Goal: Task Accomplishment & Management: Use online tool/utility

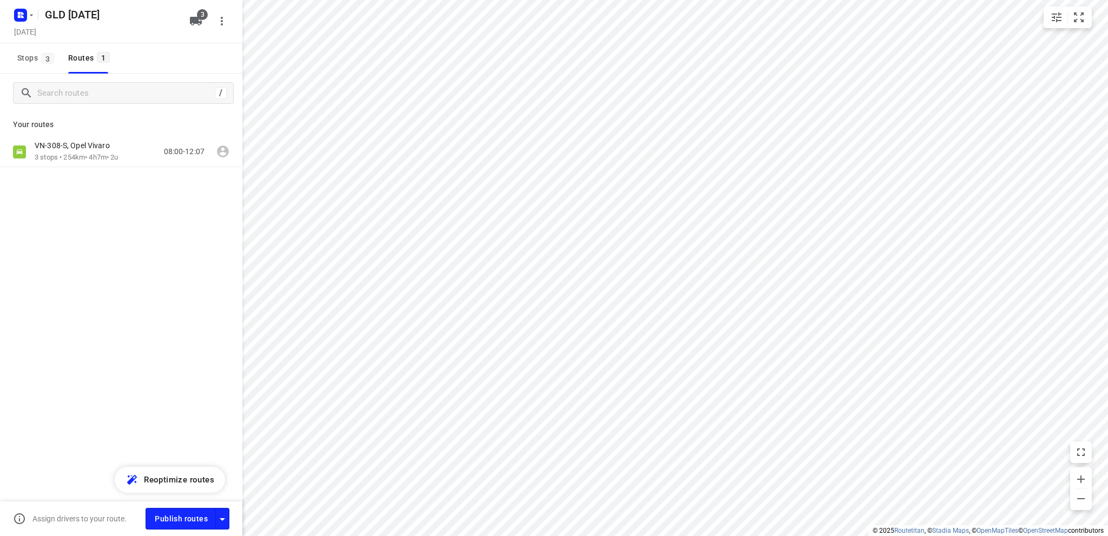
click at [17, 57] on span "Stops 3" at bounding box center [37, 58] width 40 height 14
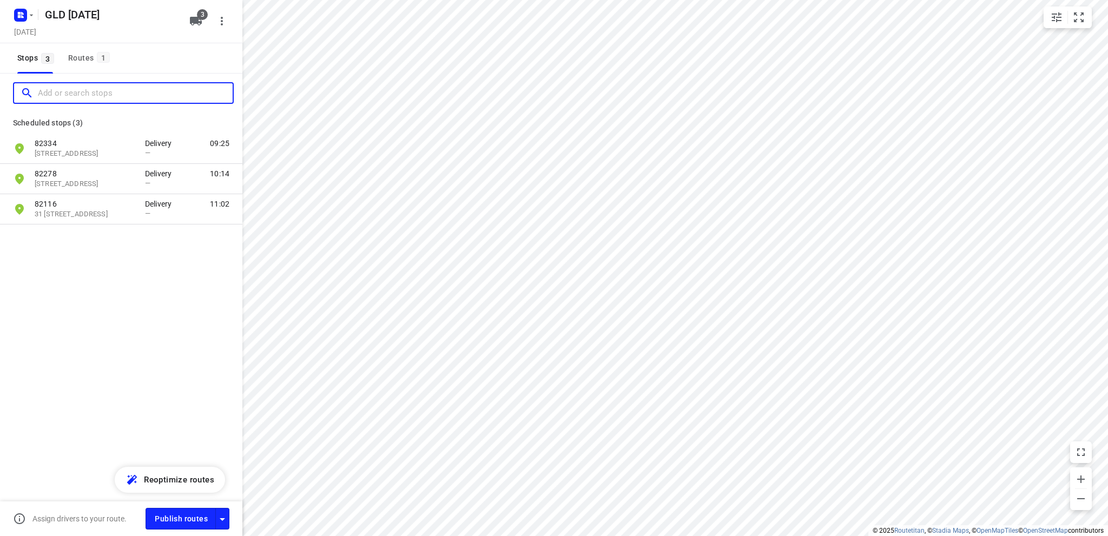
click at [55, 90] on input "Add or search stops" at bounding box center [135, 93] width 195 height 17
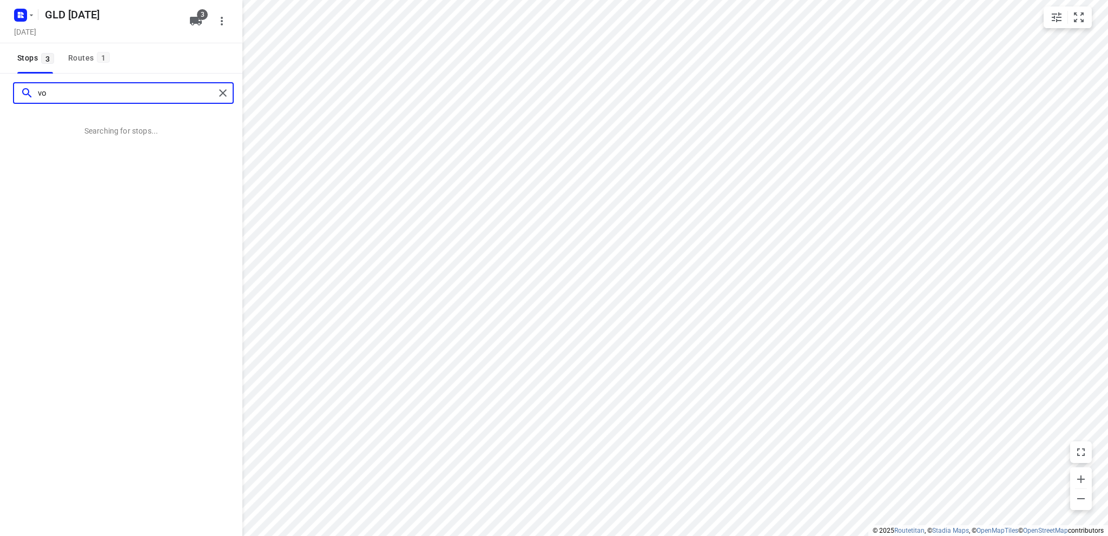
type input "v"
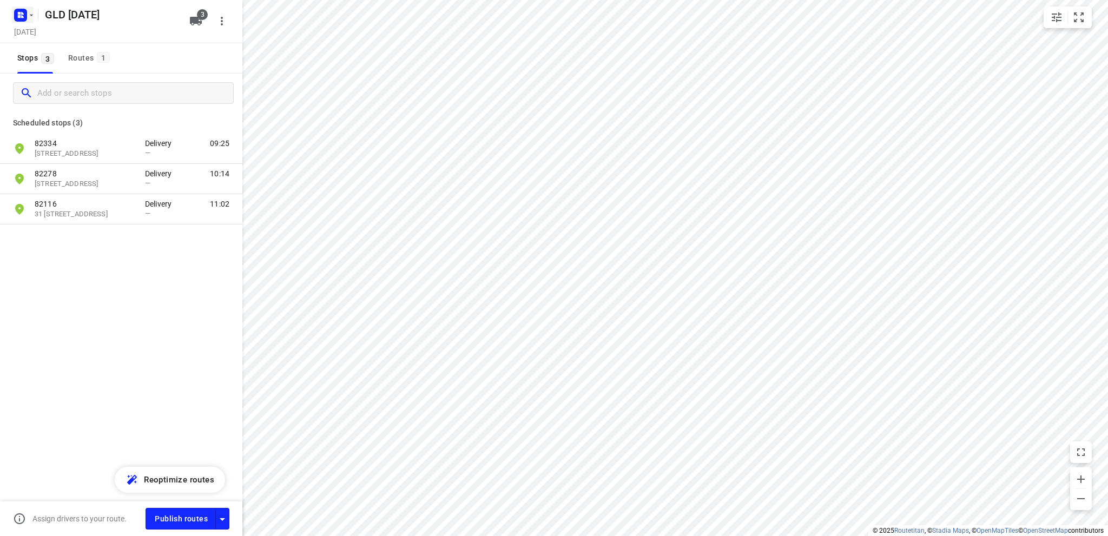
click at [21, 15] on rect "button" at bounding box center [20, 15] width 13 height 13
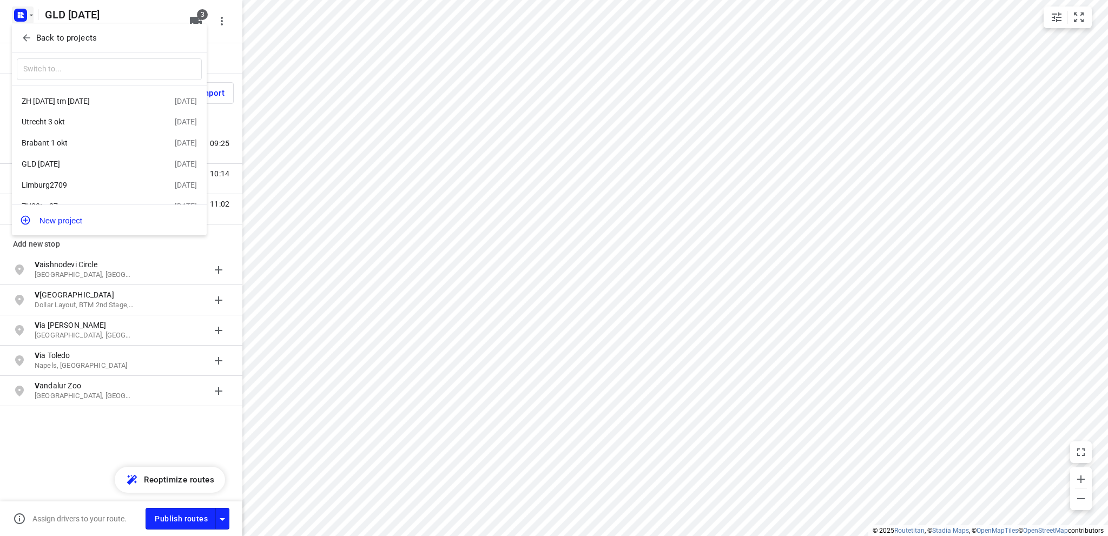
scroll to position [54, 0]
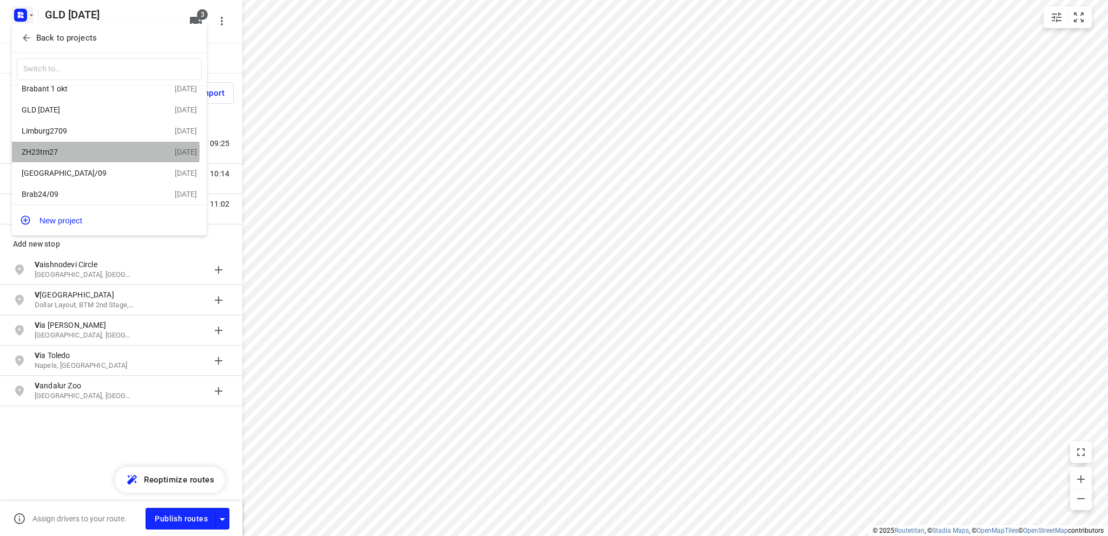
click at [64, 153] on div "ZH23tm27" at bounding box center [84, 152] width 124 height 9
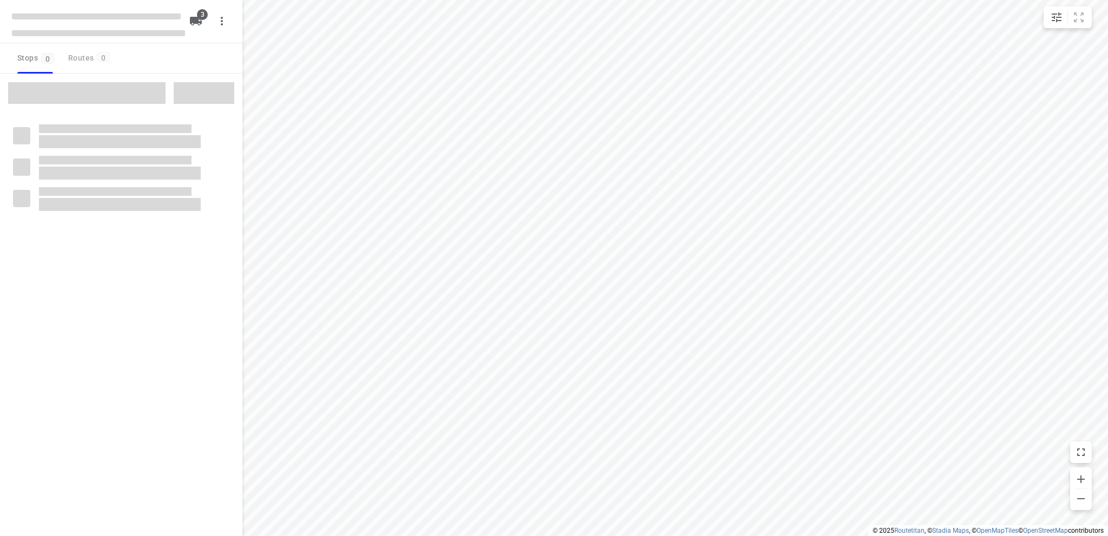
type input "distance"
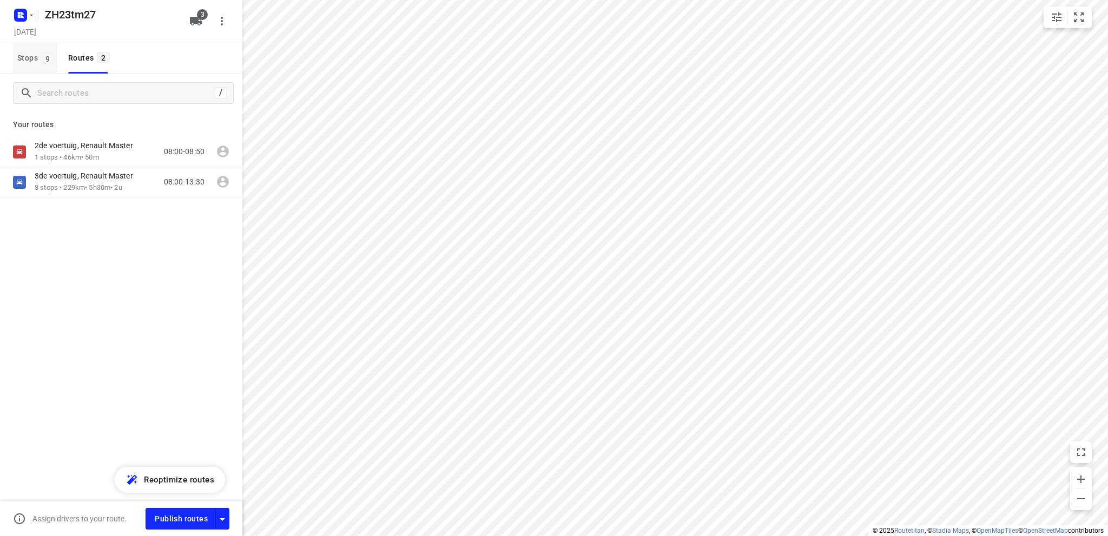
click at [24, 58] on span "Stops 9" at bounding box center [37, 58] width 40 height 14
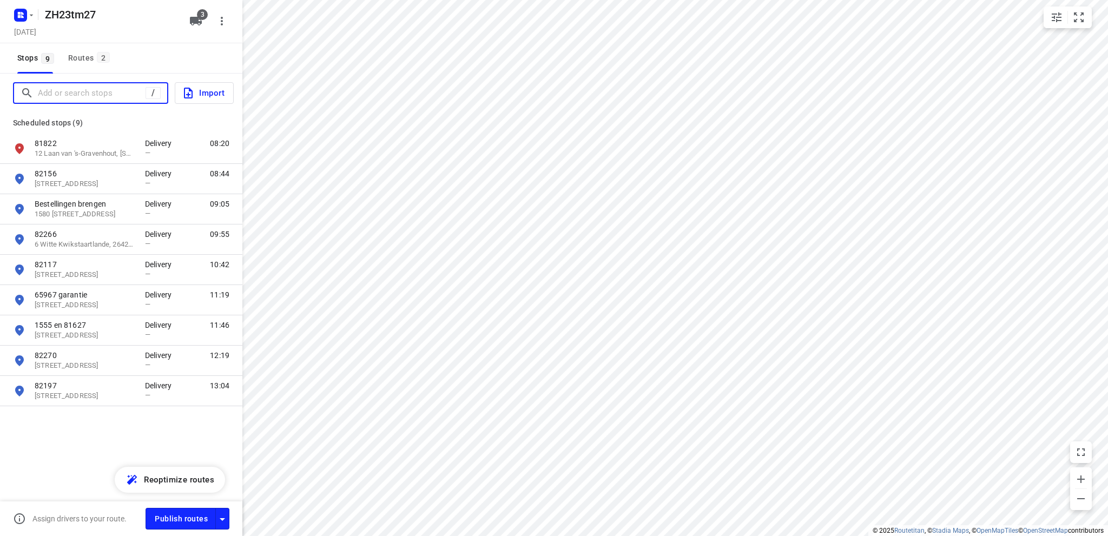
click at [56, 90] on input "Add or search stops" at bounding box center [92, 93] width 108 height 17
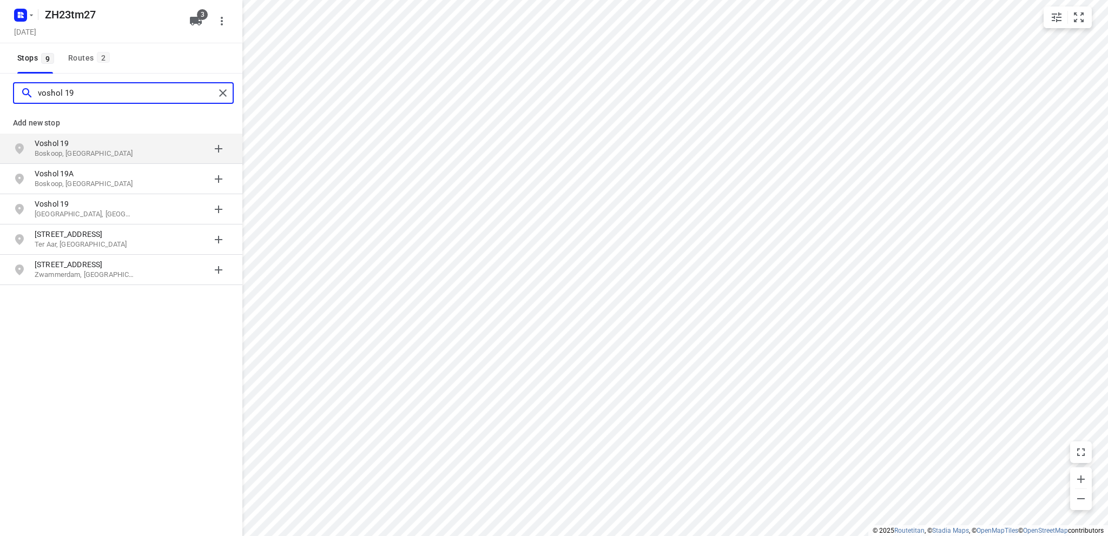
type input "voshol 19"
click at [71, 150] on p "Boskoop, [GEOGRAPHIC_DATA]" at bounding box center [85, 154] width 100 height 10
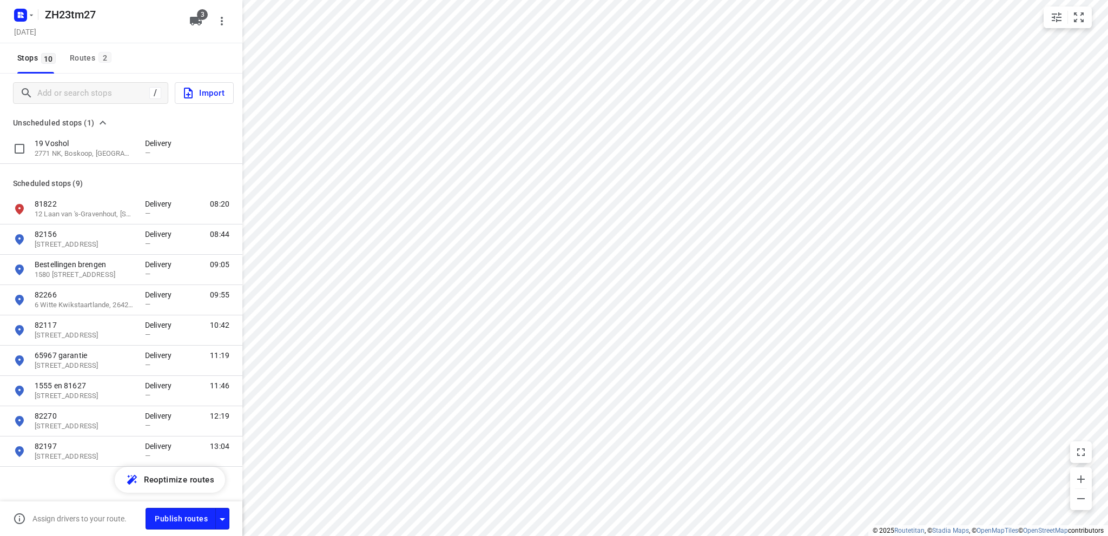
click at [74, 150] on p "2771 NK, Boskoop, [GEOGRAPHIC_DATA]" at bounding box center [85, 154] width 100 height 10
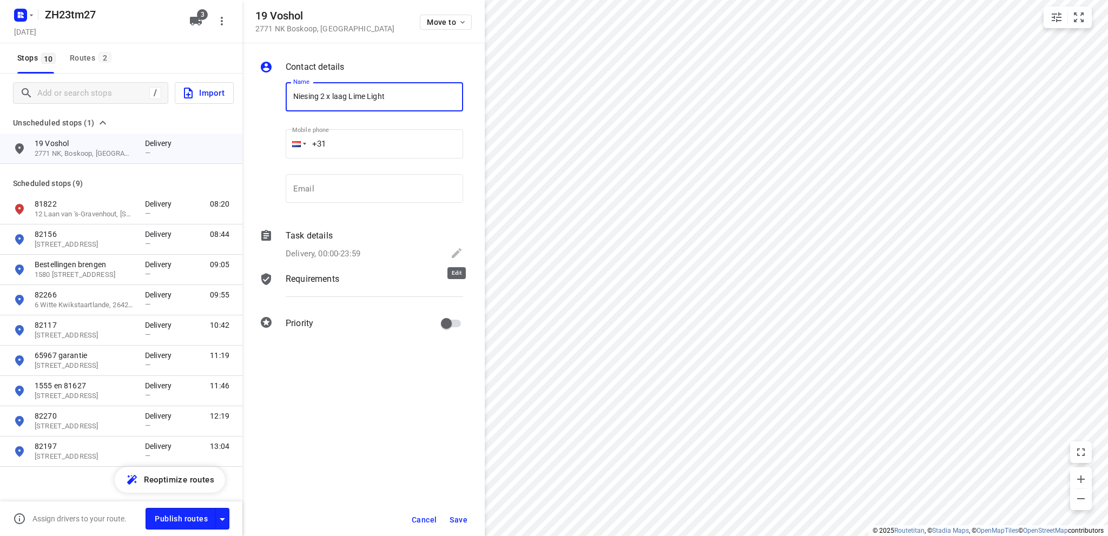
type input "Niesing 2 x laag Lime Light"
click at [457, 251] on icon at bounding box center [456, 253] width 13 height 13
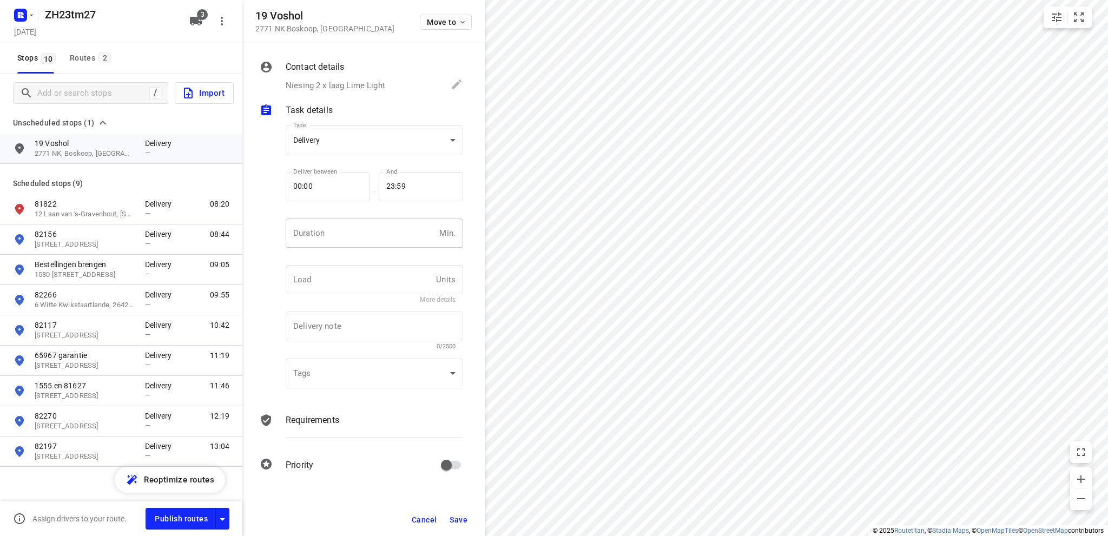
click at [356, 232] on input "number" at bounding box center [360, 233] width 149 height 29
type input "10"
click at [461, 517] on span "Save" at bounding box center [459, 520] width 18 height 9
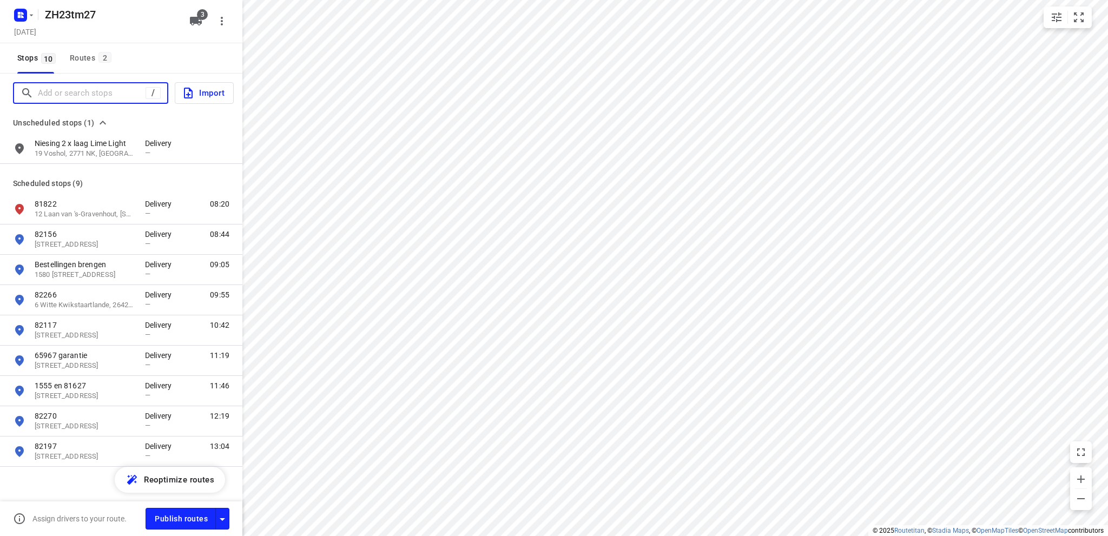
drag, startPoint x: 73, startPoint y: 91, endPoint x: 106, endPoint y: 124, distance: 46.7
click at [76, 91] on input "Add or search stops" at bounding box center [92, 93] width 108 height 17
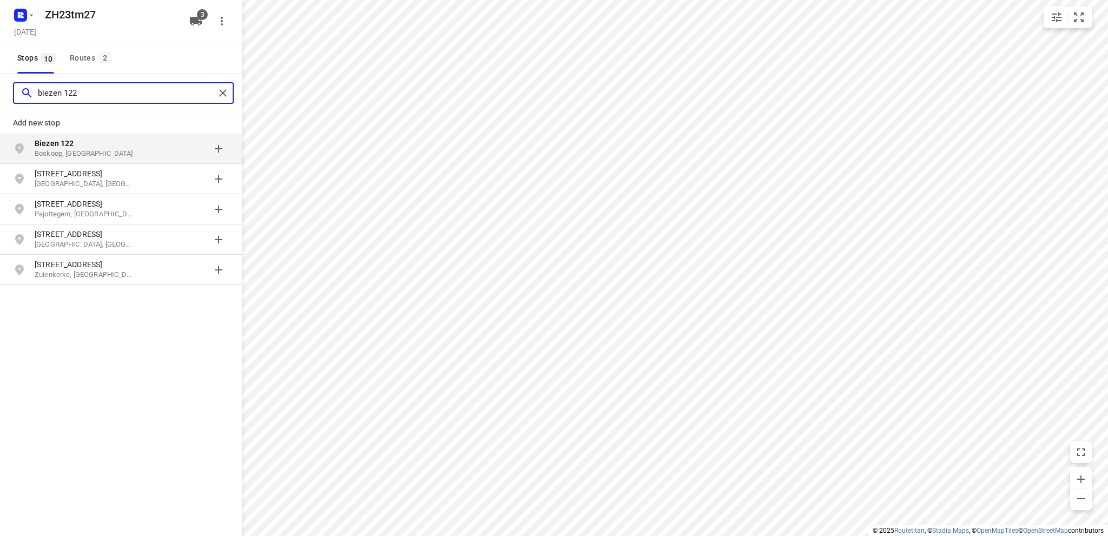
type input "biezen 122"
click at [108, 150] on p "Boskoop, [GEOGRAPHIC_DATA]" at bounding box center [85, 154] width 100 height 10
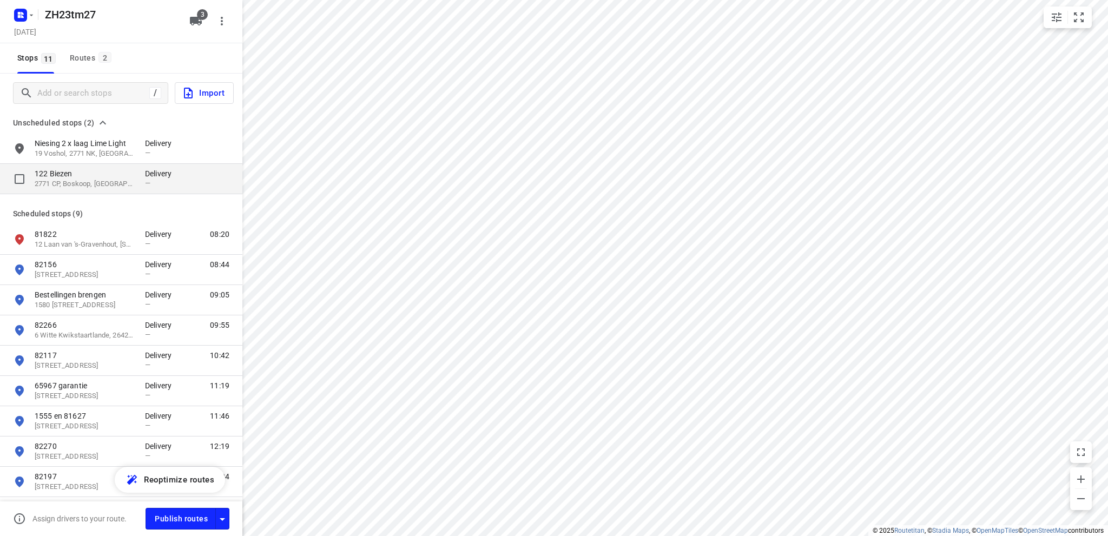
click at [102, 182] on p "2771 CP, Boskoop, [GEOGRAPHIC_DATA]" at bounding box center [85, 184] width 100 height 10
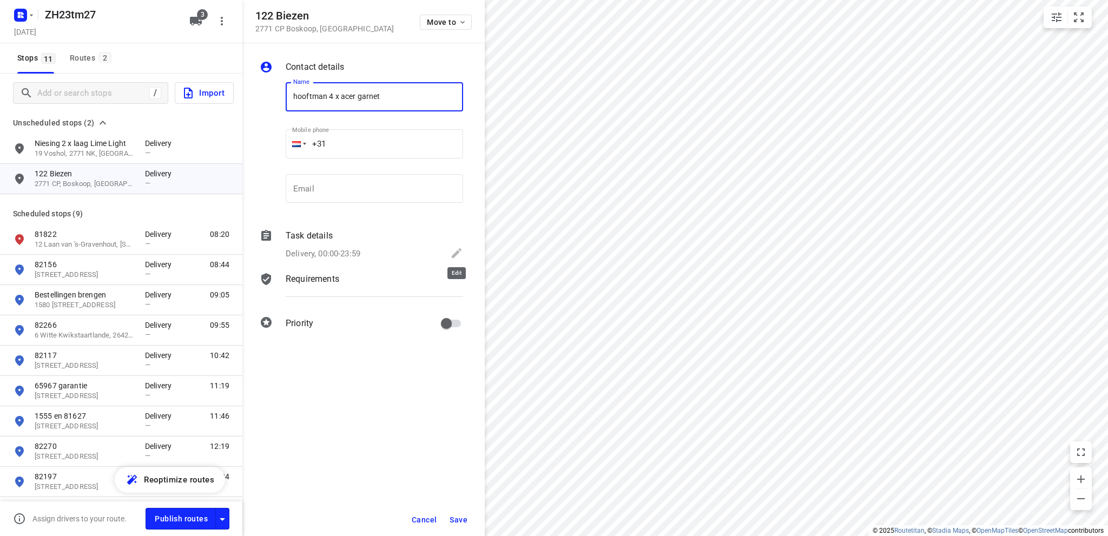
type input "hooftman 4 x acer garnet"
click at [459, 252] on icon at bounding box center [456, 253] width 13 height 13
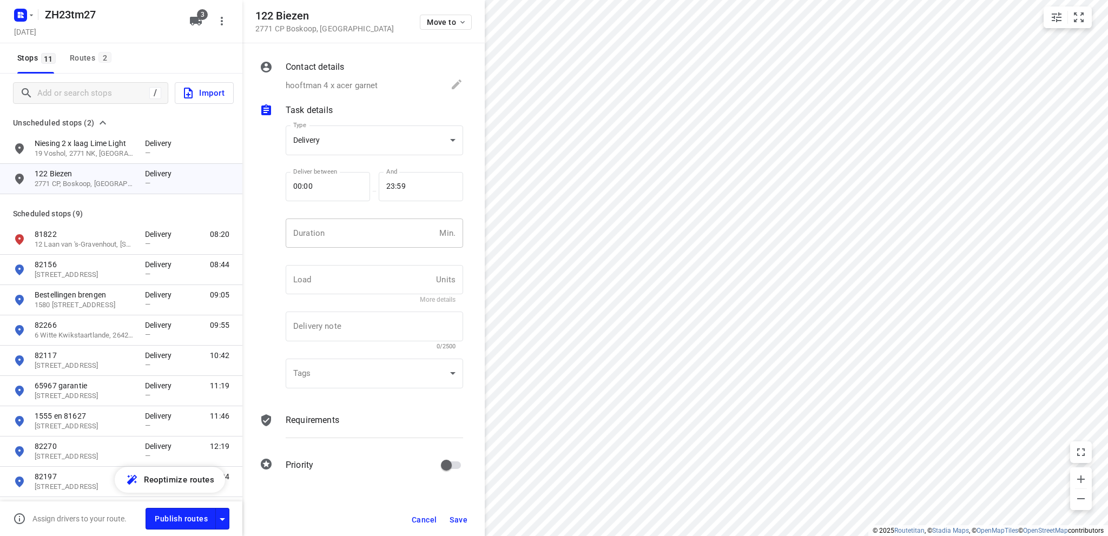
click at [339, 231] on input "number" at bounding box center [360, 233] width 149 height 29
type input "10"
click at [346, 143] on body "i © 2025 Routetitan , © Stadia Maps , © OpenMapTiles © OpenStreetMap contributo…" at bounding box center [554, 268] width 1108 height 536
click at [340, 159] on div "Pickup" at bounding box center [374, 159] width 160 height 13
type input "pickup"
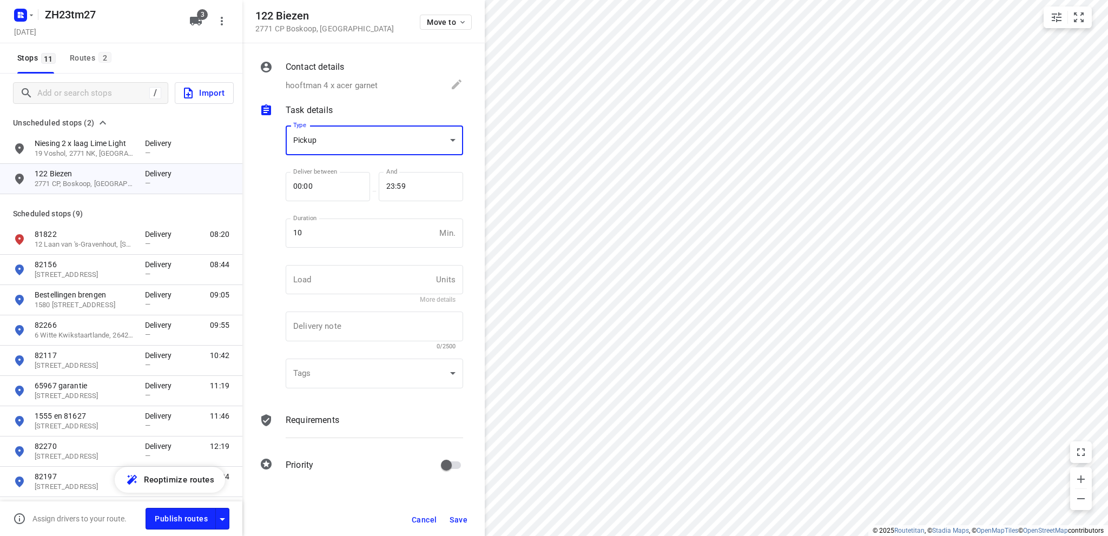
click at [459, 521] on span "Save" at bounding box center [459, 520] width 18 height 9
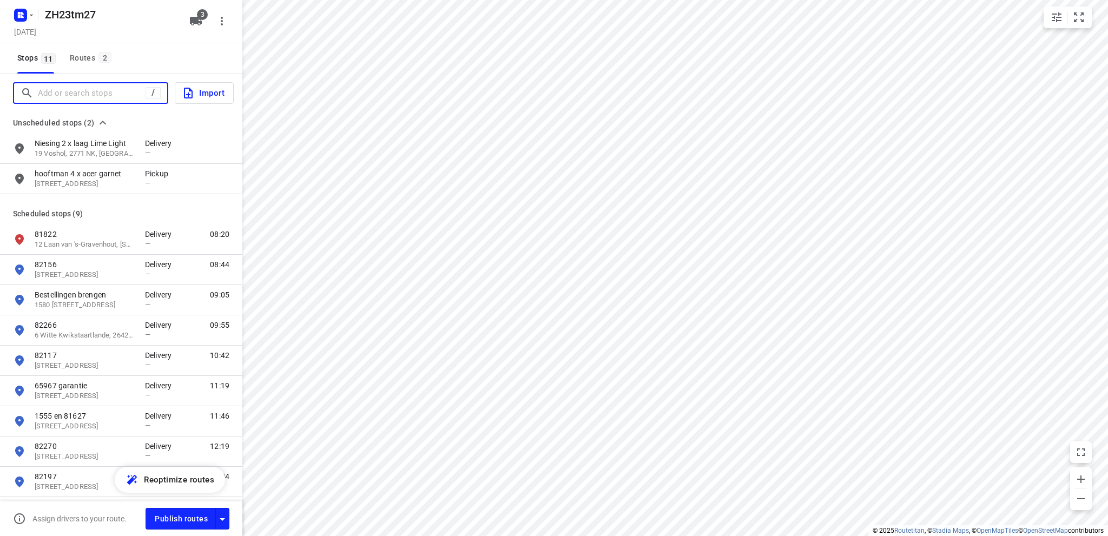
click at [76, 96] on input "Add or search stops" at bounding box center [92, 93] width 108 height 17
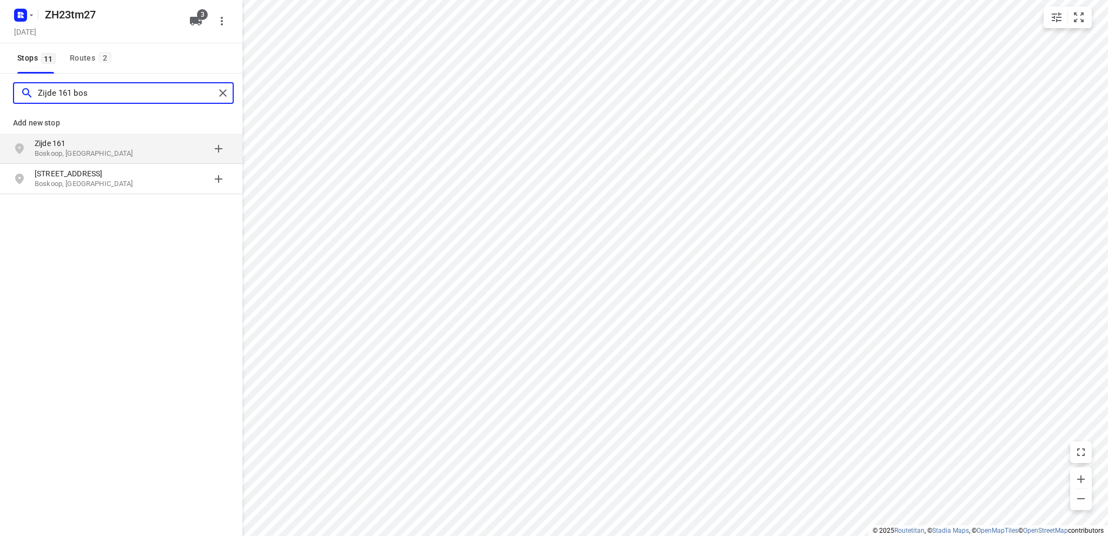
type input "Zijde 161 bos"
click at [84, 146] on p "Zijde 161" at bounding box center [85, 143] width 100 height 11
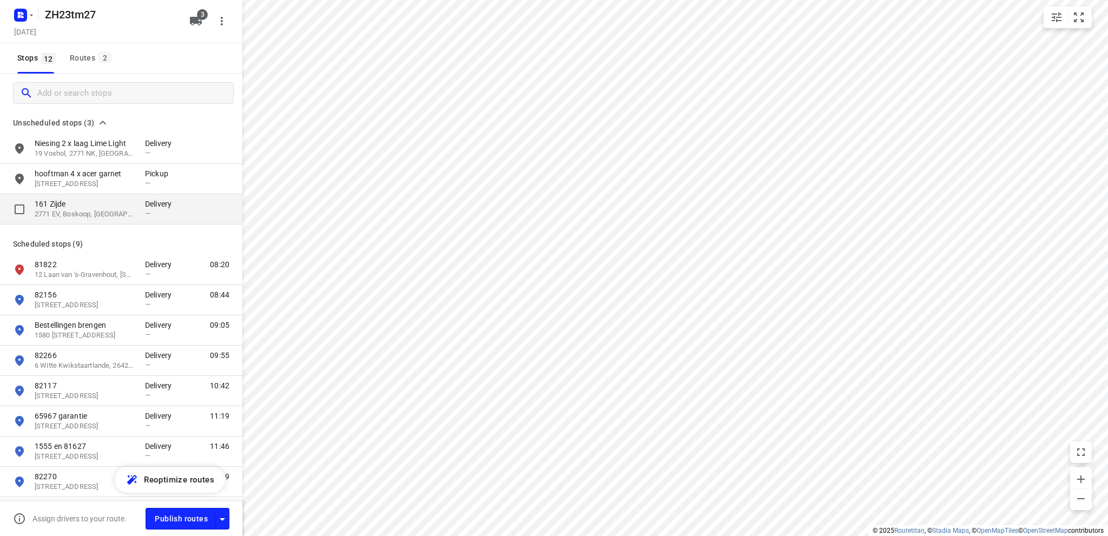
click at [89, 214] on p "2771 EV, Boskoop, [GEOGRAPHIC_DATA]" at bounding box center [85, 214] width 100 height 10
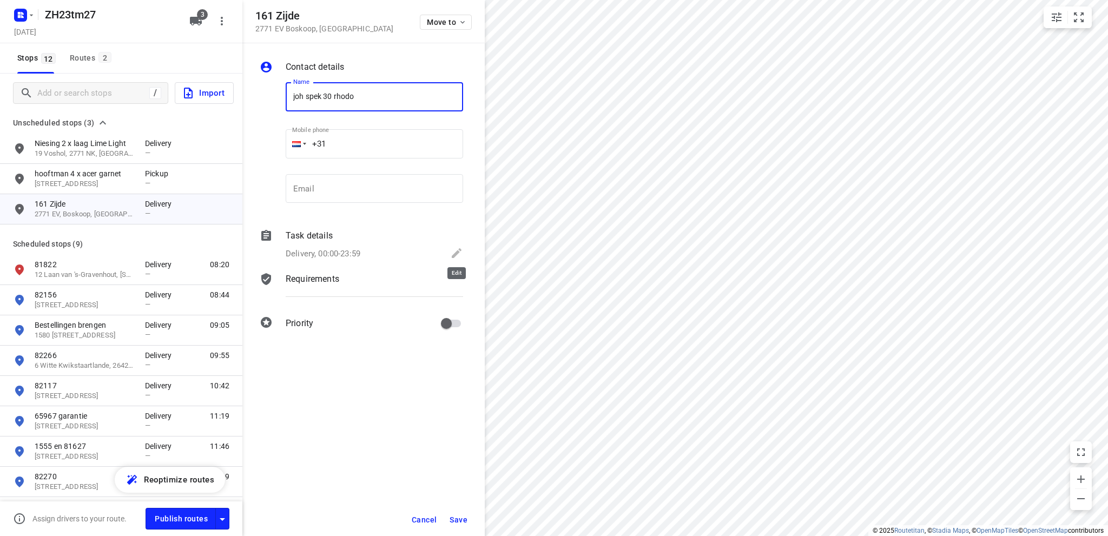
type input "joh spek 30 rhodo"
click at [450, 254] on icon at bounding box center [456, 253] width 13 height 13
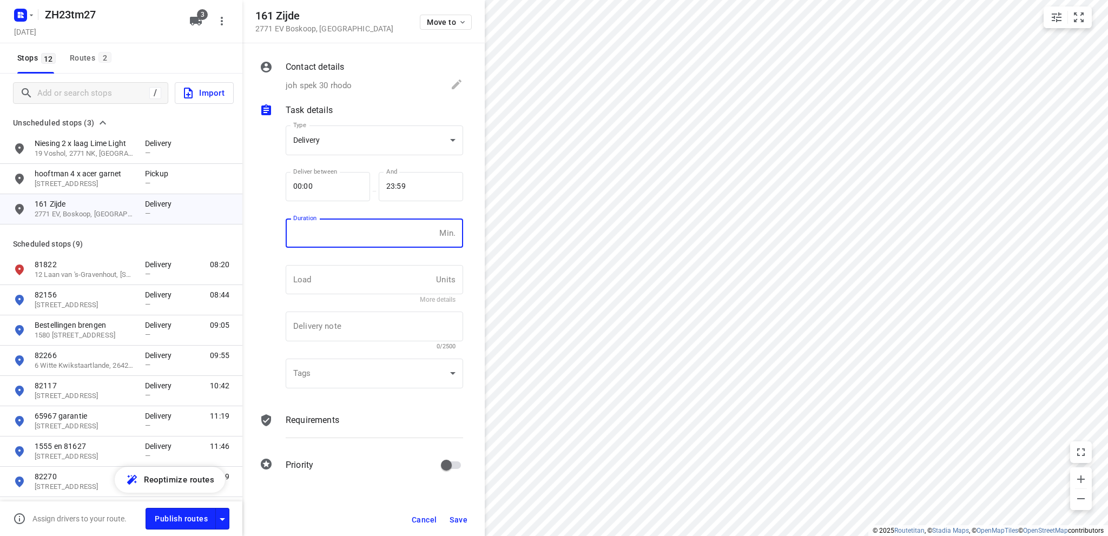
click at [344, 239] on input "number" at bounding box center [360, 233] width 149 height 29
type input "10"
click at [349, 139] on body "i © 2025 Routetitan , © Stadia Maps , © OpenMapTiles © OpenStreetMap contributo…" at bounding box center [554, 268] width 1108 height 536
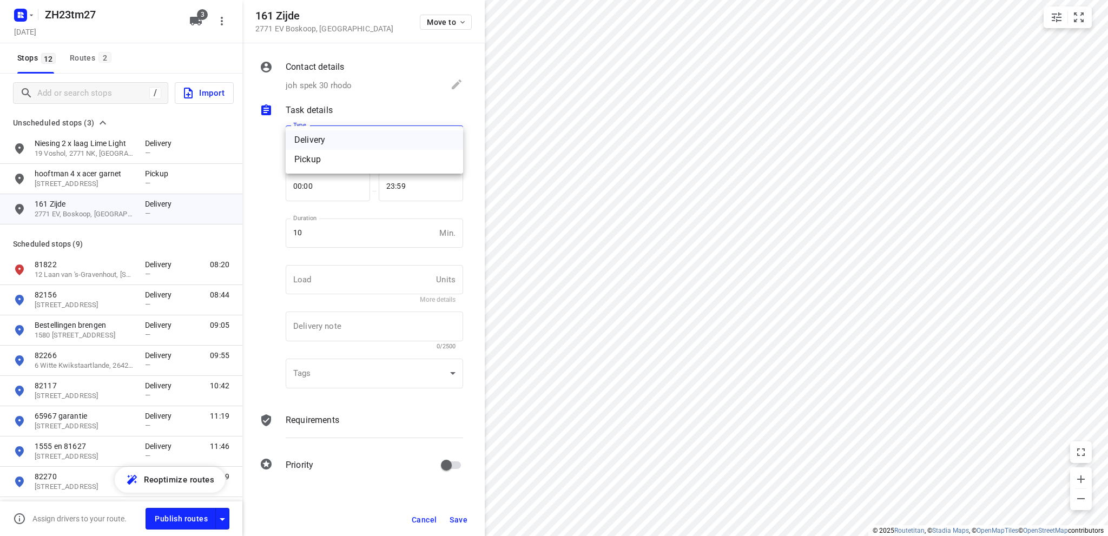
click at [349, 161] on div "Pickup" at bounding box center [374, 159] width 160 height 13
type input "pickup"
click at [462, 515] on button "Save" at bounding box center [458, 519] width 27 height 19
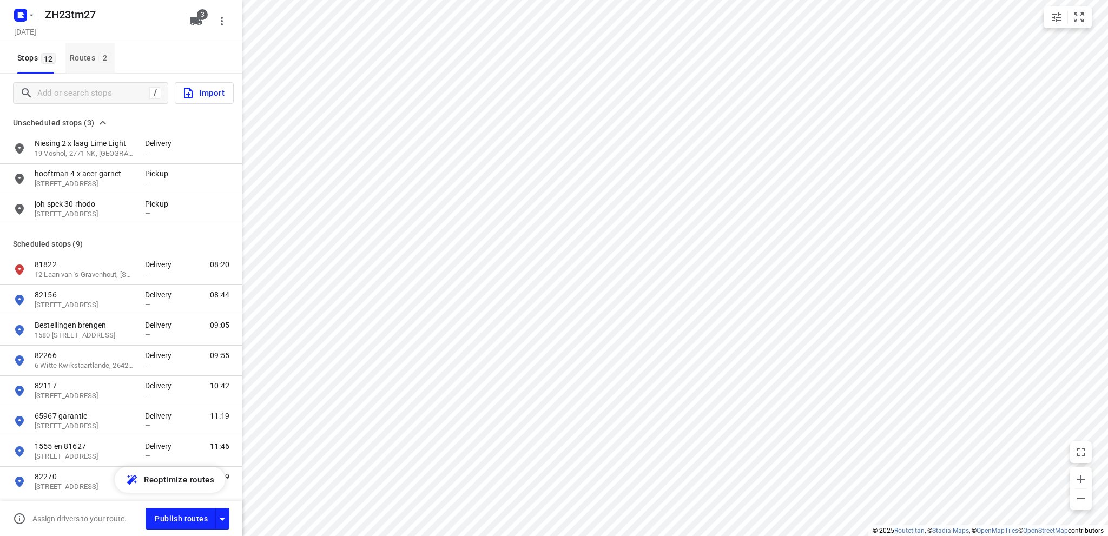
click at [76, 56] on div "Routes 2" at bounding box center [92, 58] width 45 height 14
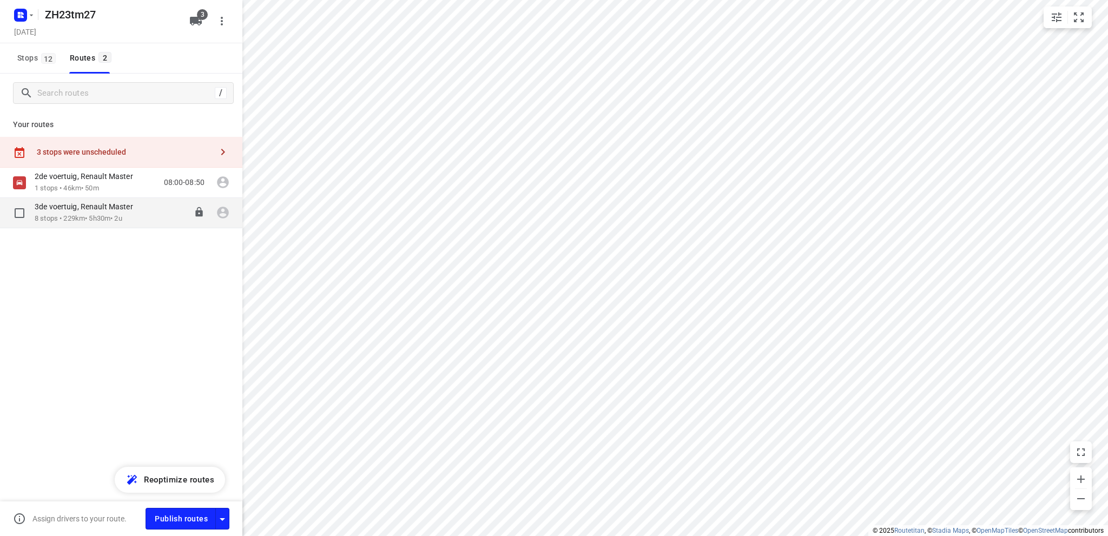
click at [88, 213] on div "3de voertuig, Renault Master" at bounding box center [89, 208] width 109 height 12
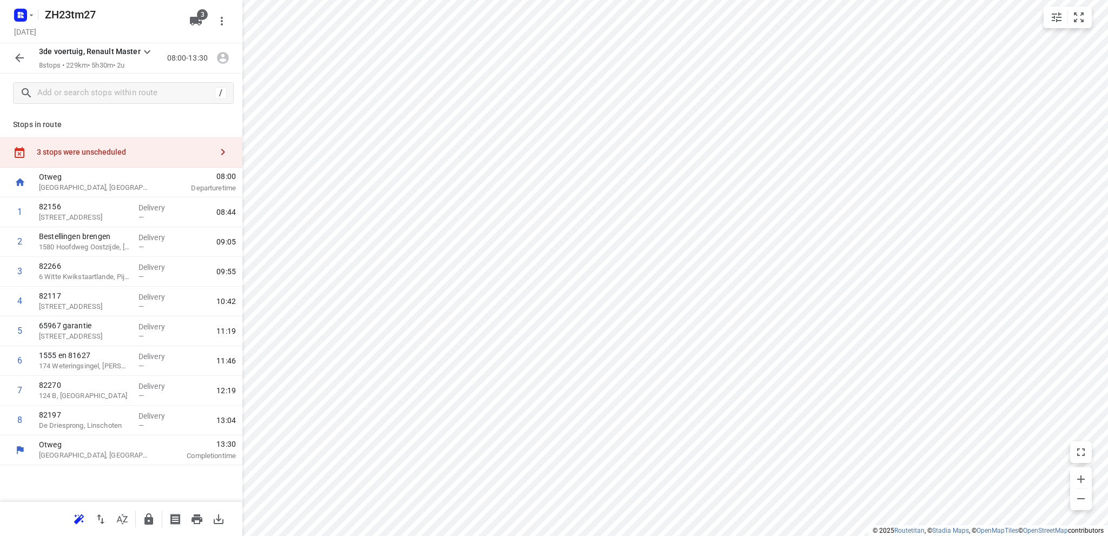
click at [90, 160] on div "3 stops were unscheduled" at bounding box center [121, 152] width 242 height 31
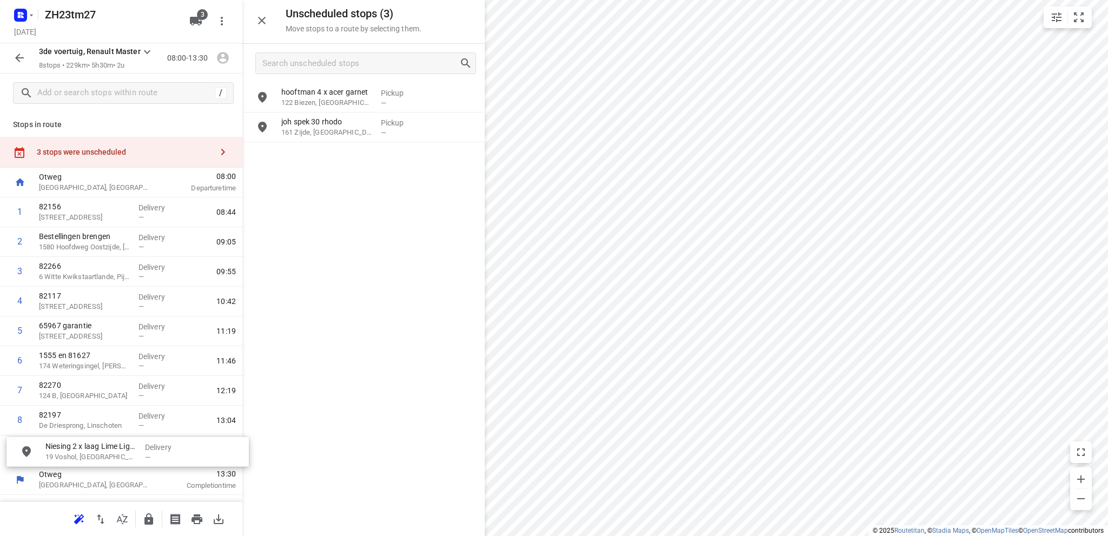
drag, startPoint x: 326, startPoint y: 100, endPoint x: 87, endPoint y: 455, distance: 427.6
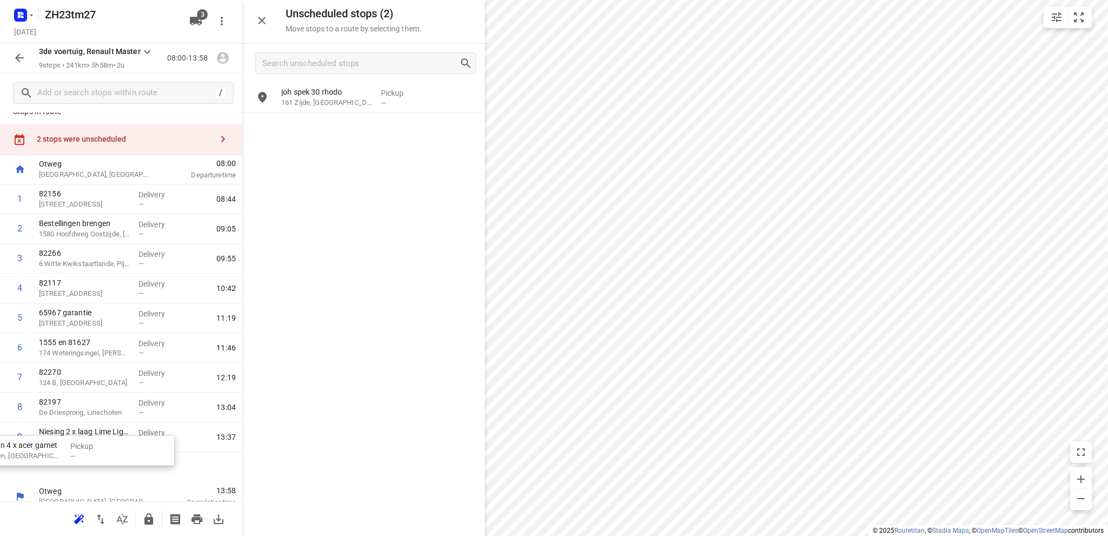
scroll to position [31, 0]
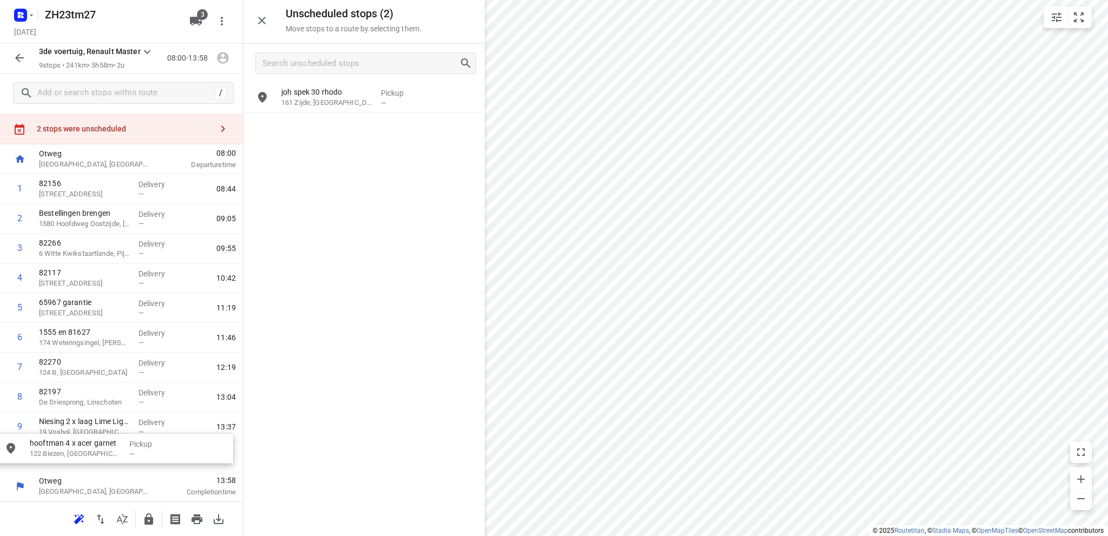
drag, startPoint x: 324, startPoint y: 99, endPoint x: 67, endPoint y: 451, distance: 435.4
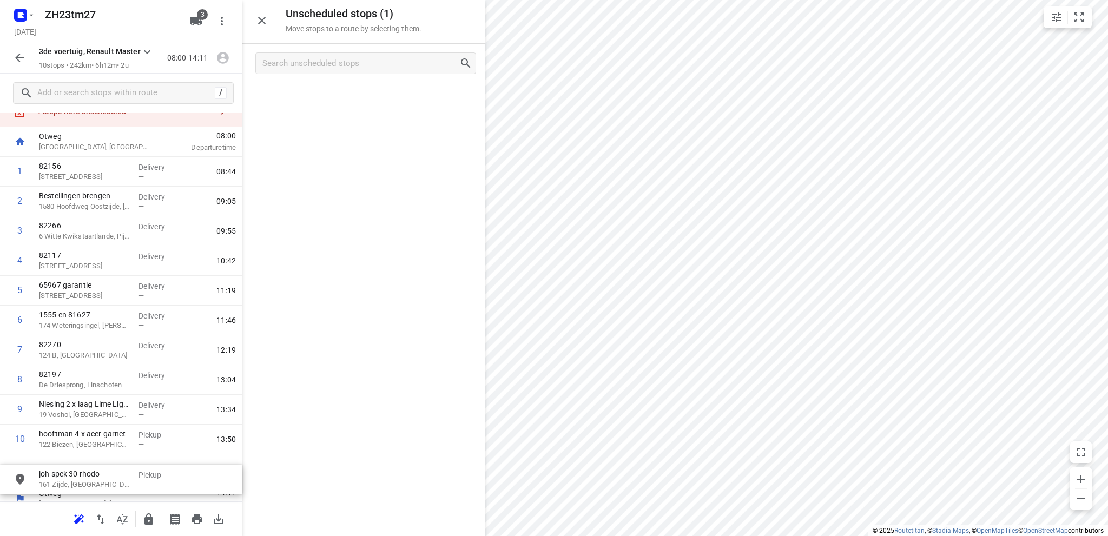
scroll to position [61, 0]
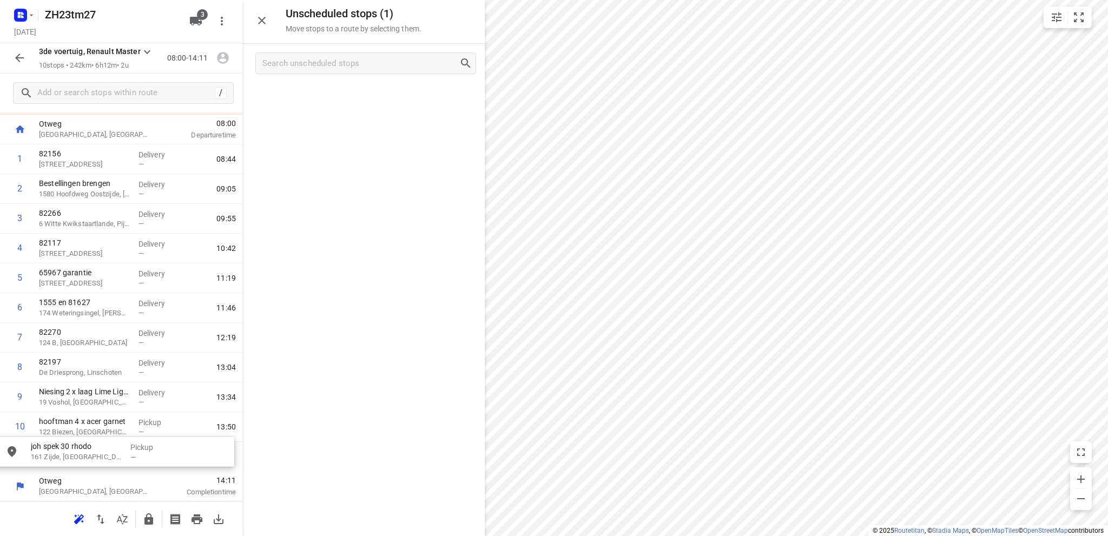
drag, startPoint x: 314, startPoint y: 94, endPoint x: 61, endPoint y: 452, distance: 438.3
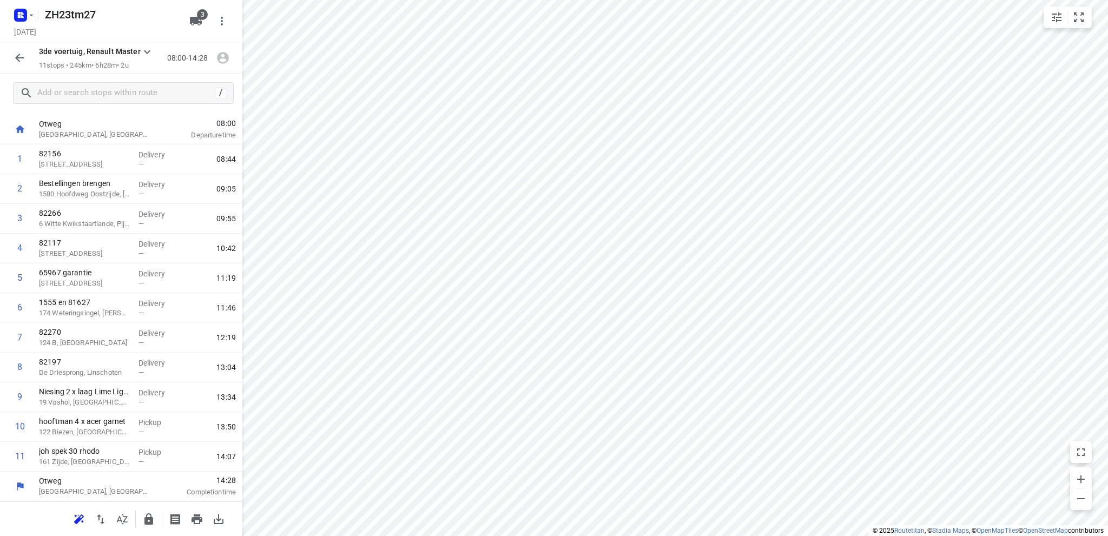
scroll to position [22, 0]
